Goal: Navigation & Orientation: Find specific page/section

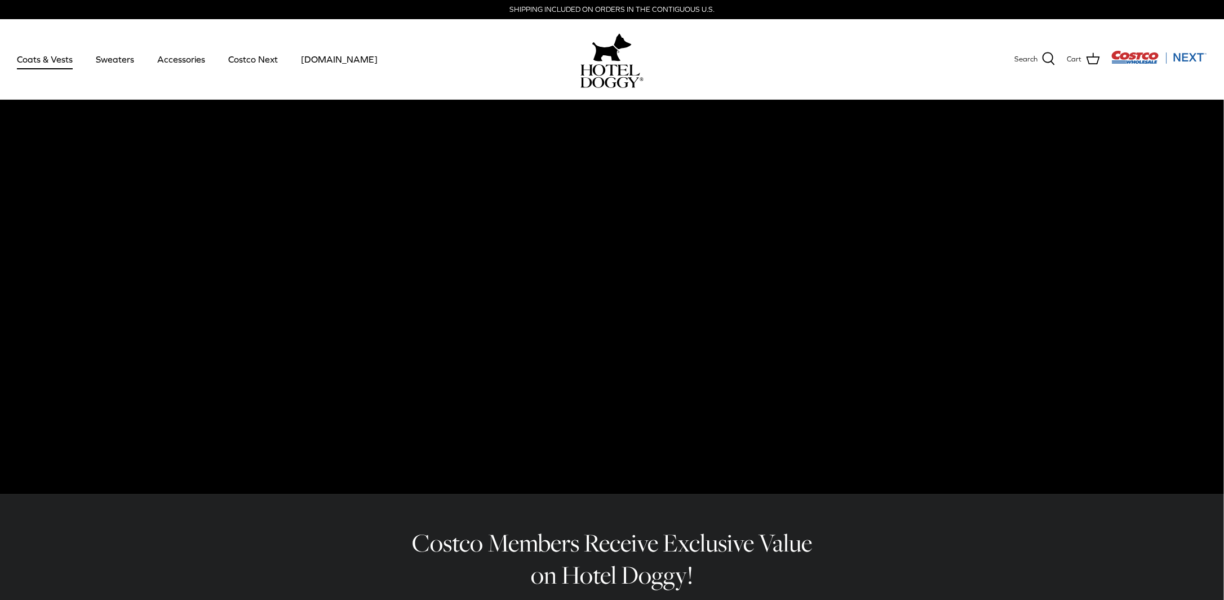
click at [65, 59] on link "Coats & Vests" at bounding box center [45, 59] width 76 height 38
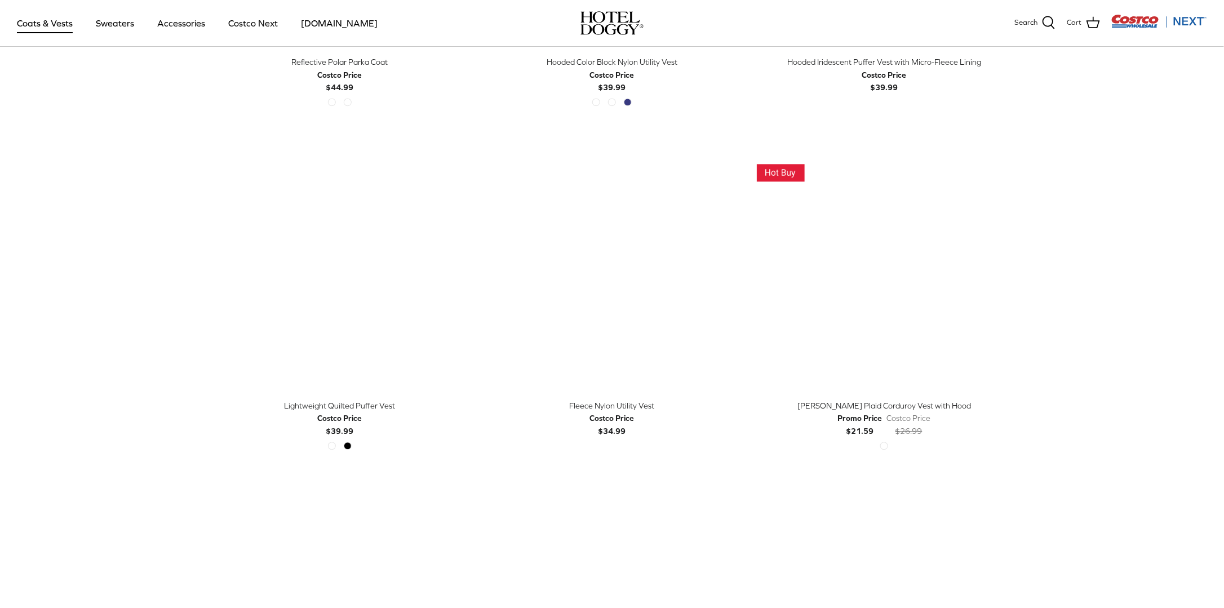
scroll to position [1296, 0]
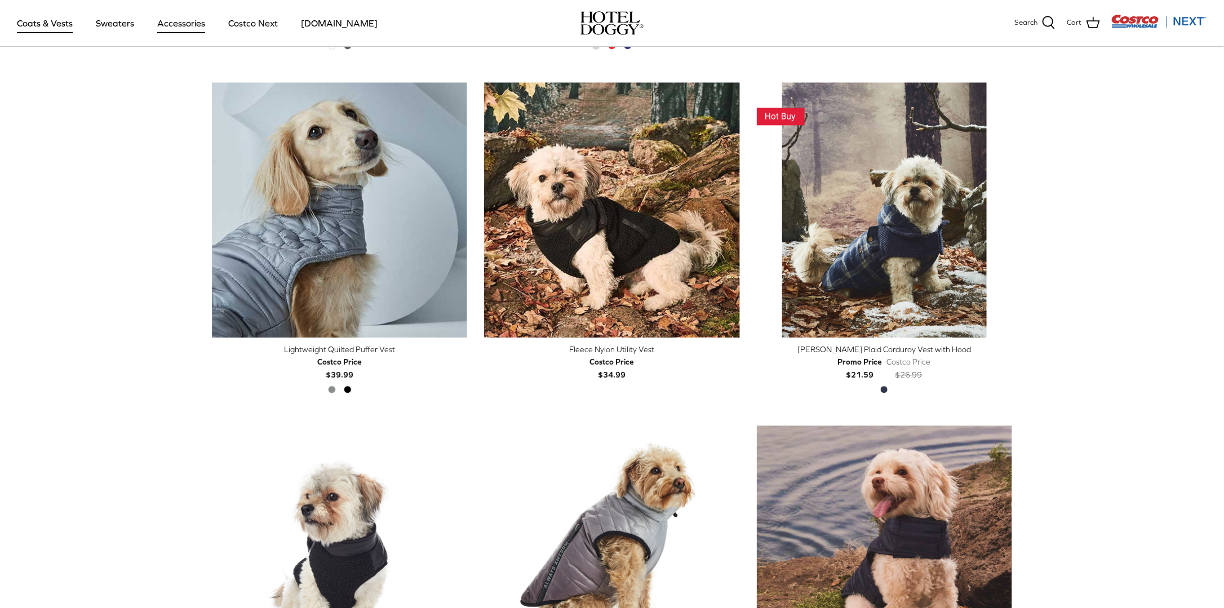
click at [180, 21] on link "Accessories" at bounding box center [181, 23] width 68 height 38
